Goal: Navigation & Orientation: Find specific page/section

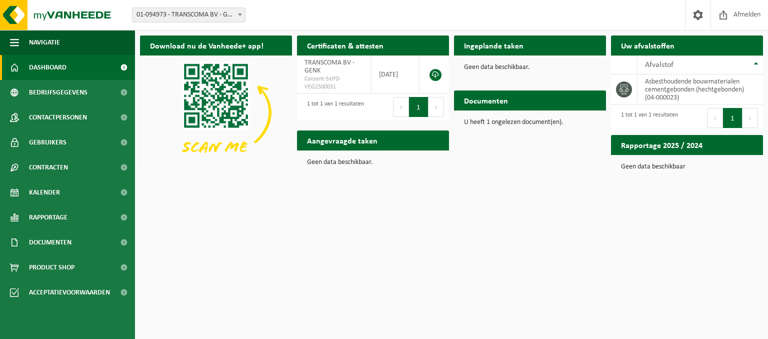
click at [357, 140] on h2 "Aangevraagde taken" at bounding box center [342, 139] width 90 height 19
click at [44, 69] on span "Dashboard" at bounding box center [47, 67] width 37 height 25
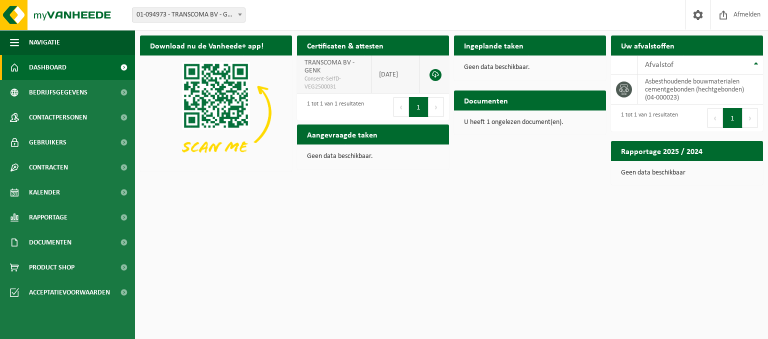
click at [438, 72] on link at bounding box center [435, 75] width 12 height 12
click at [553, 117] on span "Bekijk uw documenten" at bounding box center [556, 120] width 62 height 6
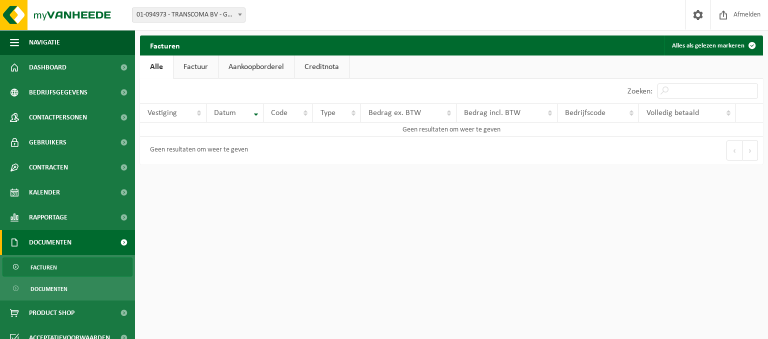
click at [196, 69] on link "Factuur" at bounding box center [195, 66] width 44 height 23
click at [247, 67] on link "Aankoopborderel" at bounding box center [256, 66] width 75 height 23
click at [161, 67] on link "Alle" at bounding box center [156, 66] width 32 height 23
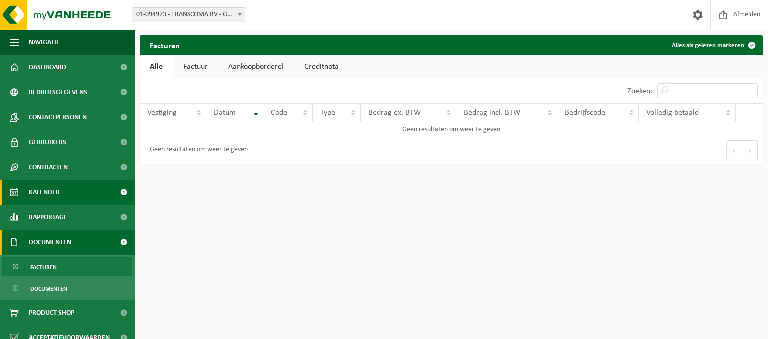
scroll to position [11, 0]
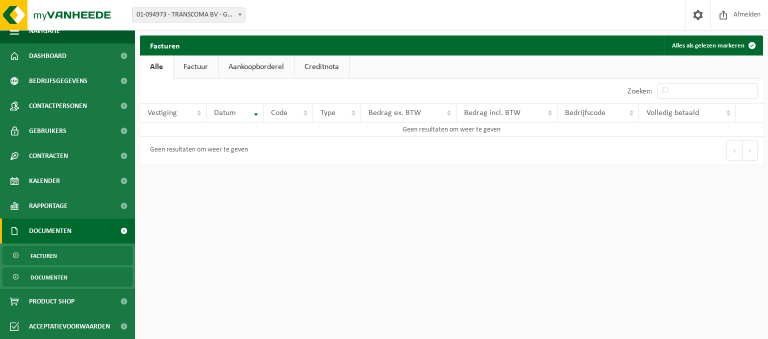
click at [51, 276] on span "Documenten" at bounding box center [48, 277] width 37 height 19
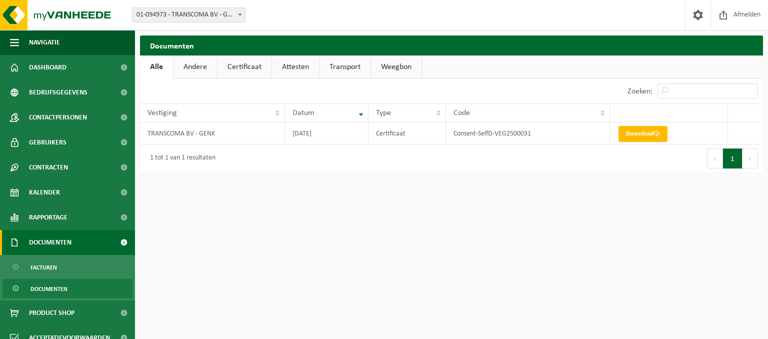
click at [44, 240] on span "Documenten" at bounding box center [50, 242] width 42 height 25
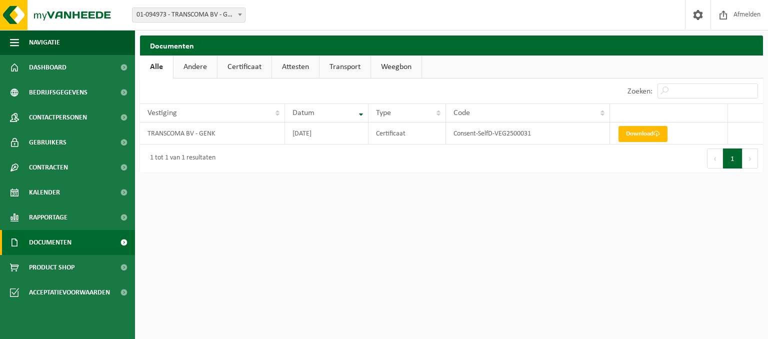
click at [61, 242] on span "Documenten" at bounding box center [50, 242] width 42 height 25
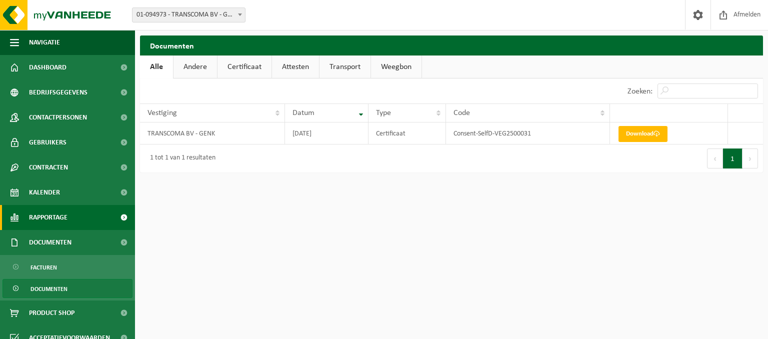
click at [53, 215] on span "Rapportage" at bounding box center [48, 217] width 38 height 25
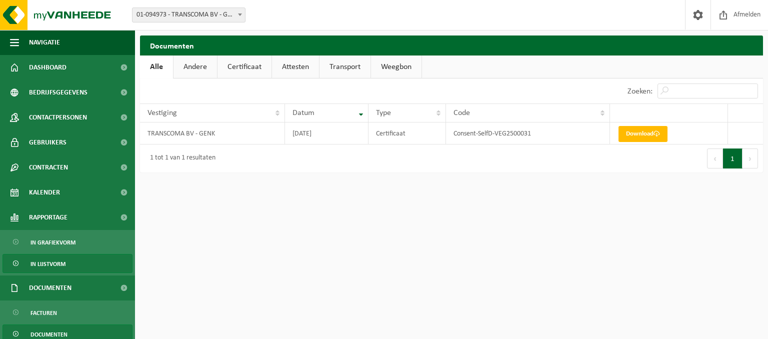
click at [64, 259] on span "In lijstvorm" at bounding box center [47, 263] width 35 height 19
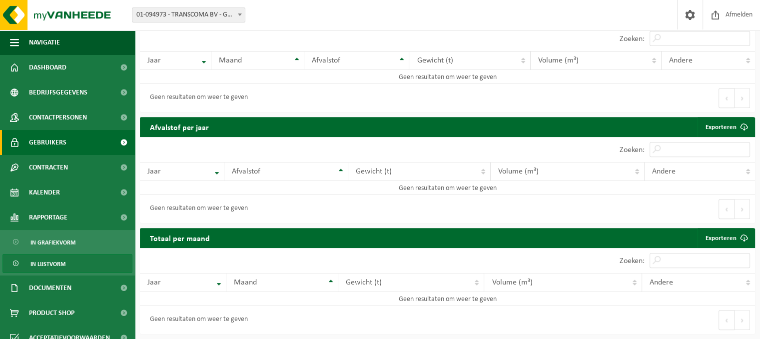
click at [61, 141] on span "Gebruikers" at bounding box center [47, 142] width 37 height 25
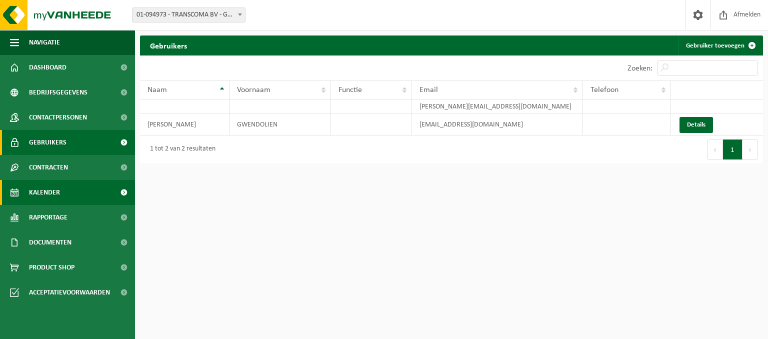
click at [43, 192] on span "Kalender" at bounding box center [44, 192] width 31 height 25
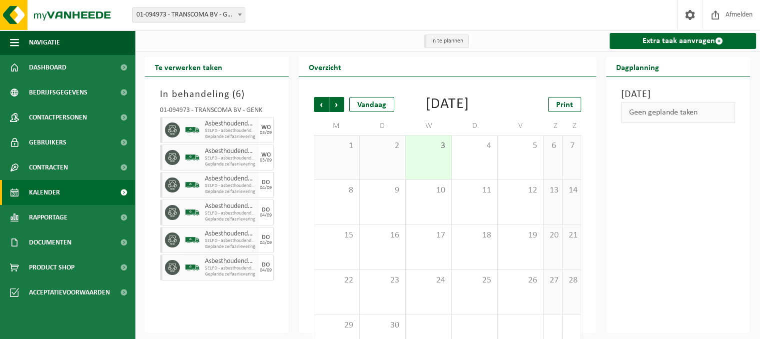
click at [233, 188] on span "SELFD - asbesthoudende bouwmaterialen cementgebonden (HGB)" at bounding box center [230, 186] width 51 height 6
click at [171, 187] on icon at bounding box center [172, 184] width 9 height 9
click at [471, 171] on div "4" at bounding box center [474, 157] width 45 height 44
click at [227, 186] on span "SELFD - asbesthoudende bouwmaterialen cementgebonden (HGB)" at bounding box center [230, 186] width 51 height 6
click at [190, 185] on img at bounding box center [192, 184] width 15 height 15
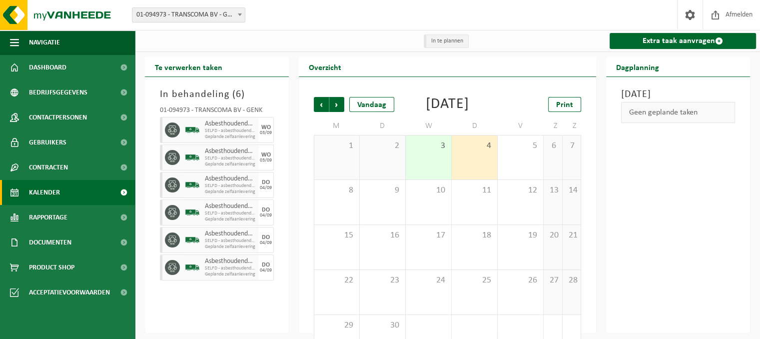
click at [190, 185] on img at bounding box center [192, 184] width 15 height 15
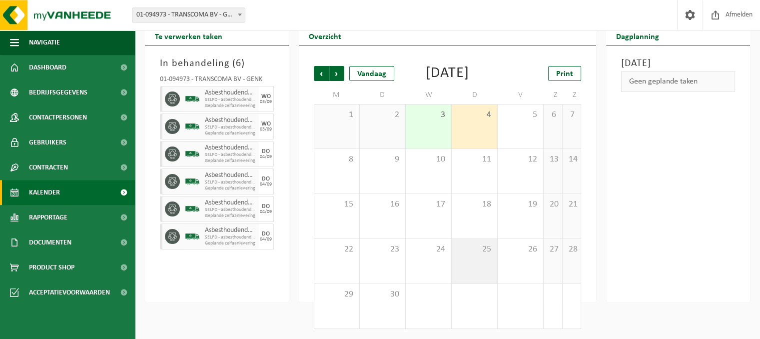
scroll to position [47, 0]
click at [215, 152] on span "SELFD - asbesthoudende bouwmaterialen cementgebonden (HGB)" at bounding box center [230, 155] width 51 height 6
click at [339, 66] on span "Volgende" at bounding box center [336, 73] width 15 height 15
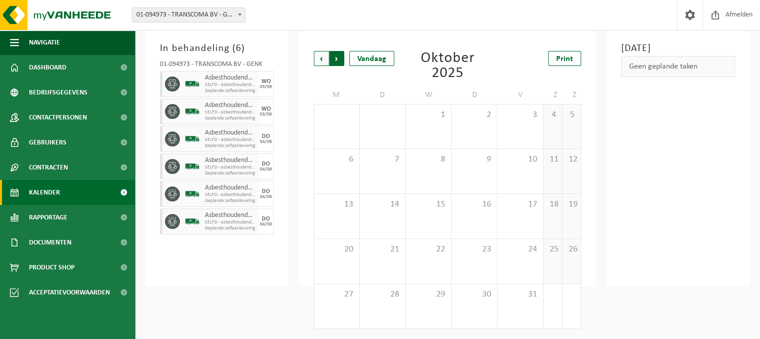
click at [319, 56] on span "Vorige" at bounding box center [321, 58] width 15 height 15
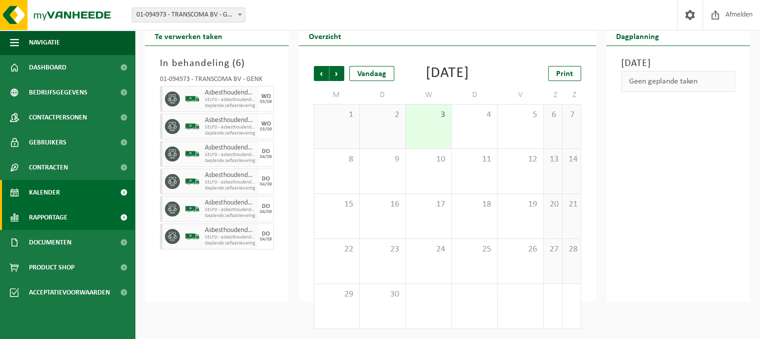
click at [62, 215] on span "Rapportage" at bounding box center [48, 217] width 38 height 25
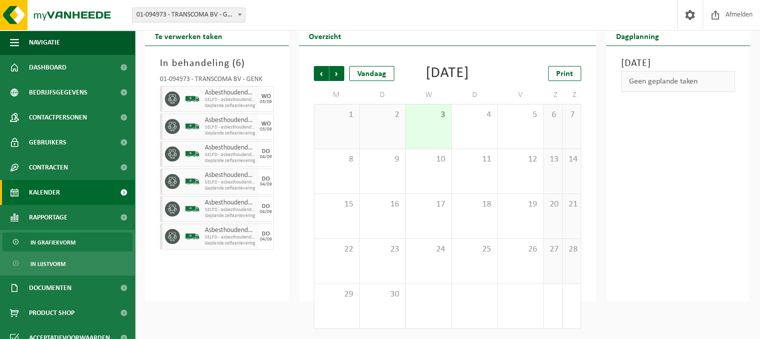
click at [63, 243] on span "In grafiekvorm" at bounding box center [52, 242] width 45 height 19
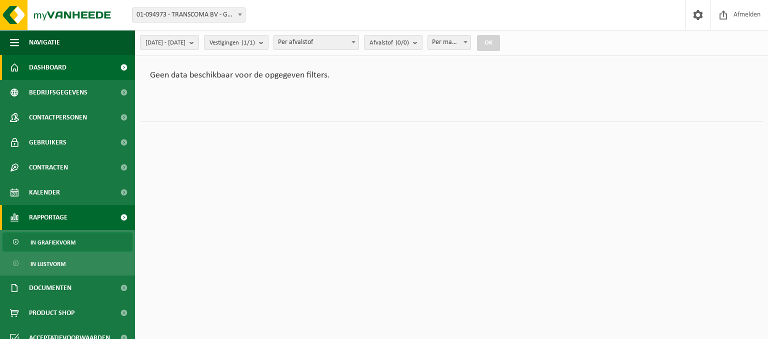
click at [52, 68] on span "Dashboard" at bounding box center [47, 67] width 37 height 25
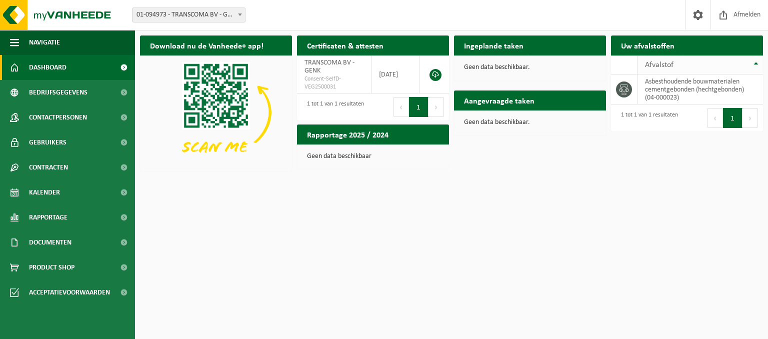
click at [675, 63] on div "Afvalstof" at bounding box center [697, 65] width 105 height 8
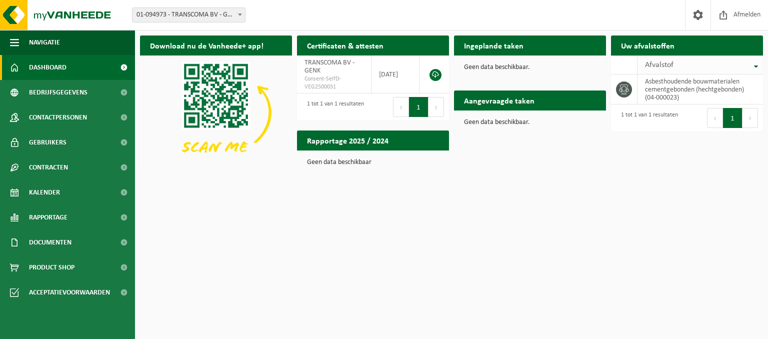
click at [675, 63] on div "Afvalstof" at bounding box center [697, 65] width 105 height 8
click at [623, 91] on icon at bounding box center [624, 89] width 10 height 10
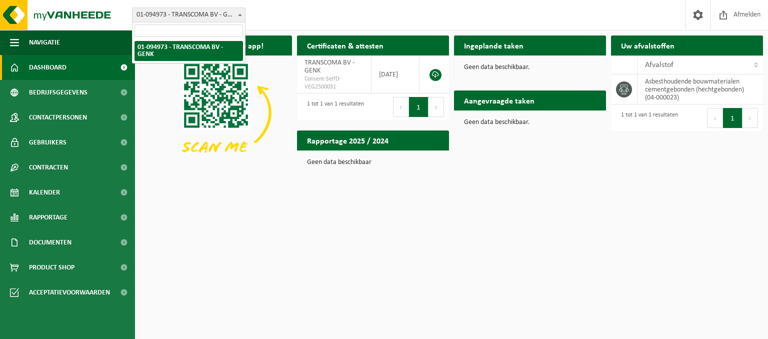
click at [200, 13] on span "01-094973 - TRANSCOMA BV - GENK" at bounding box center [188, 15] width 112 height 14
click at [329, 249] on html "Vestiging: 01-094973 - TRANSCOMA BV - GENK 01-094973 - TRANSCOMA BV - GENK Welk…" at bounding box center [384, 169] width 768 height 339
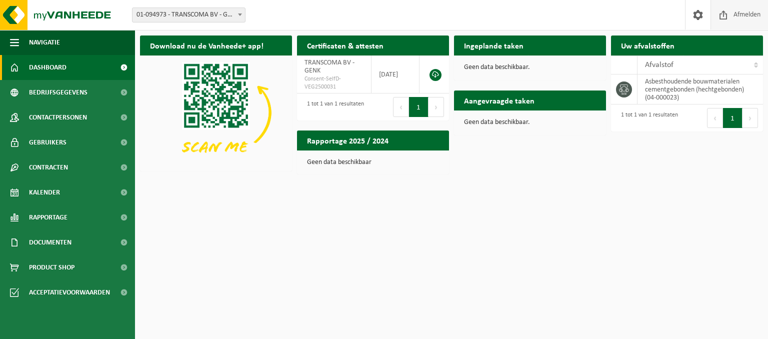
click at [749, 13] on span "Afmelden" at bounding box center [747, 14] width 32 height 29
